Goal: Navigation & Orientation: Find specific page/section

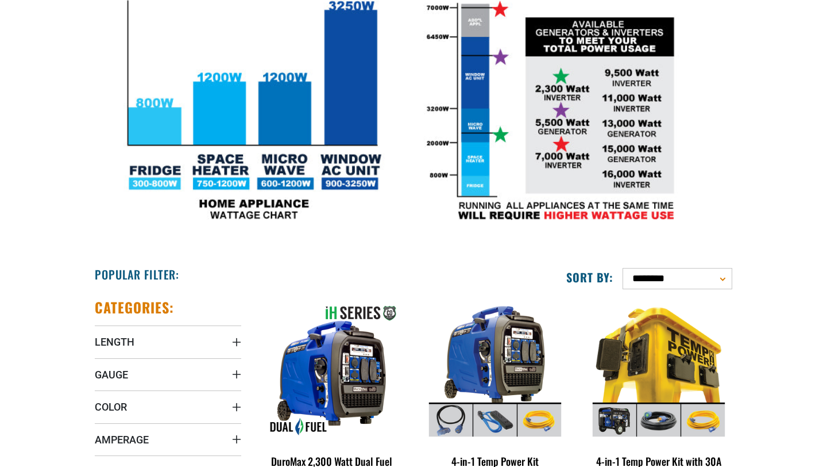
scroll to position [460, 0]
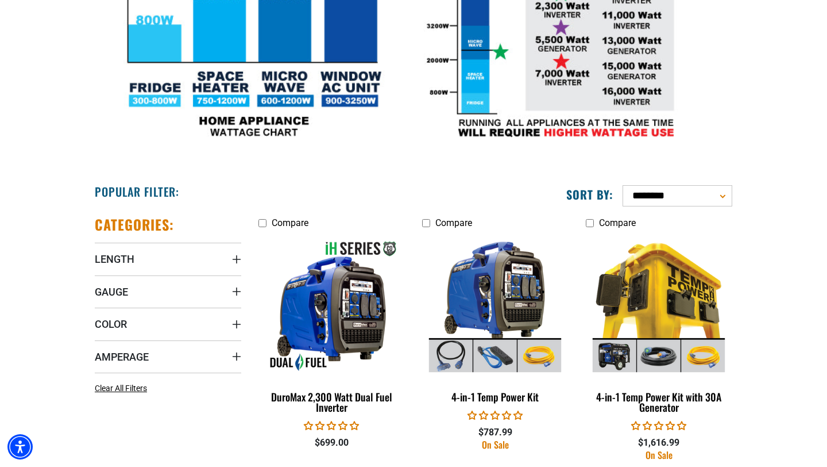
click at [684, 197] on select "**********" at bounding box center [678, 195] width 110 height 21
select select "**********"
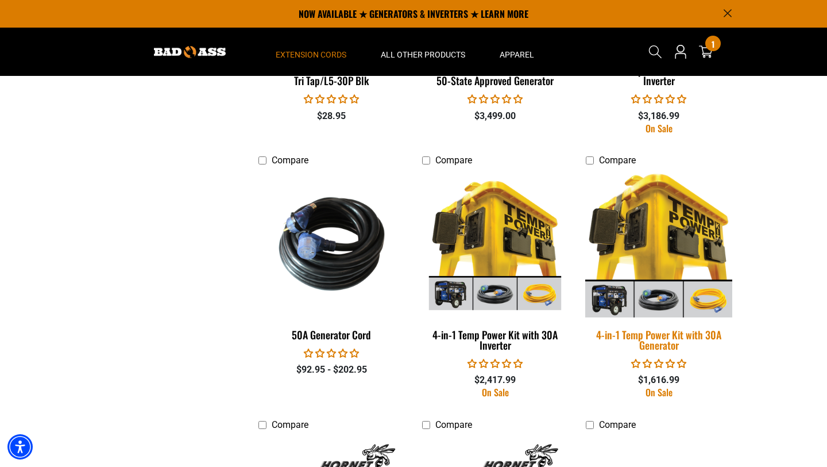
scroll to position [668, 0]
